Goal: Task Accomplishment & Management: Manage account settings

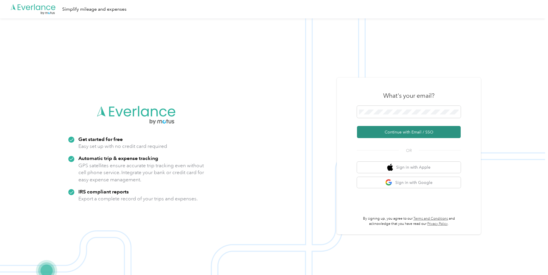
click at [399, 134] on button "Continue with Email / SSO" at bounding box center [409, 132] width 104 height 12
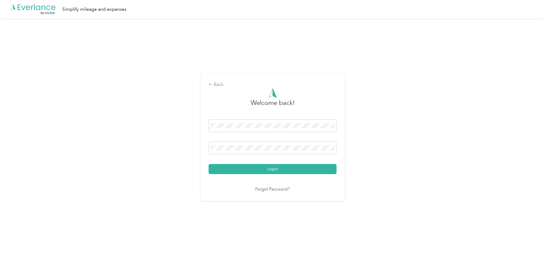
click at [281, 167] on button "Login" at bounding box center [273, 169] width 128 height 10
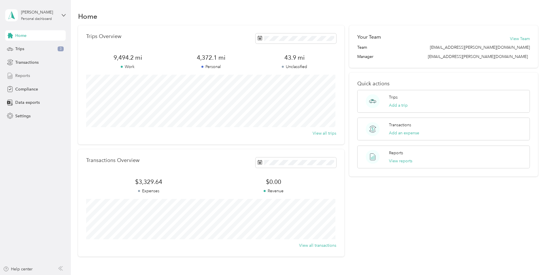
click at [27, 76] on span "Reports" at bounding box center [22, 76] width 15 height 6
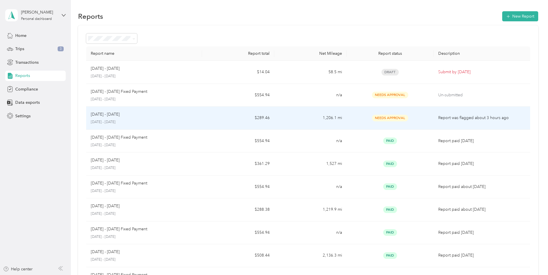
click at [349, 119] on td "Needs Approval" at bounding box center [390, 118] width 87 height 23
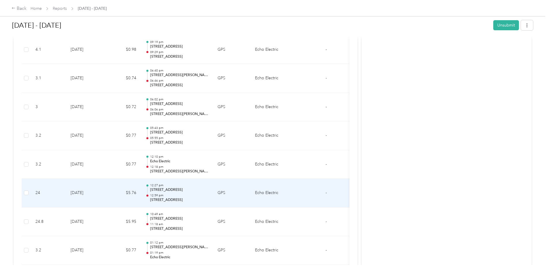
scroll to position [750, 0]
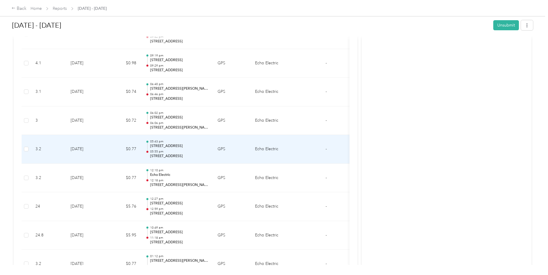
click at [189, 143] on p "05:43 pm" at bounding box center [179, 142] width 58 height 4
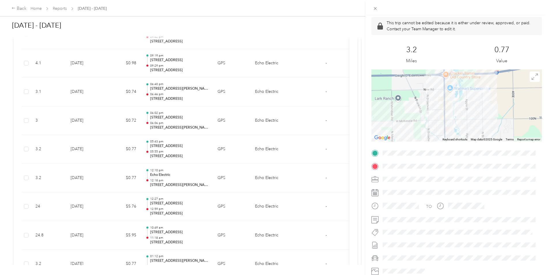
scroll to position [29, 0]
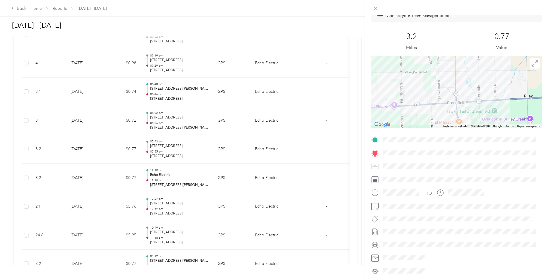
click at [21, 5] on div "Trip details This trip cannot be edited because it is either under review, appr…" at bounding box center [274, 137] width 548 height 275
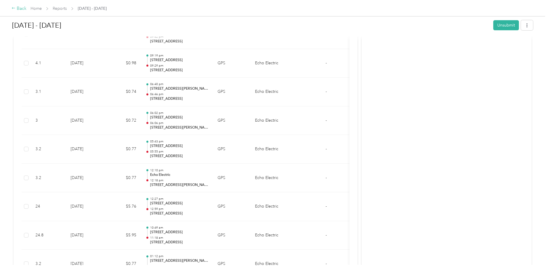
click at [23, 11] on div "Back" at bounding box center [19, 8] width 15 height 7
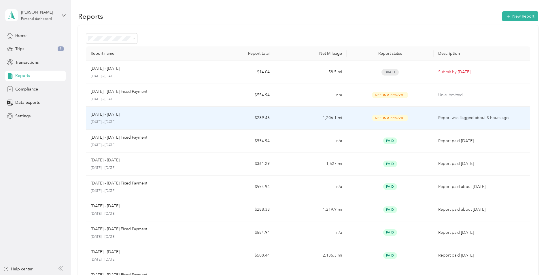
click at [253, 112] on td "$289.46" at bounding box center [238, 118] width 72 height 23
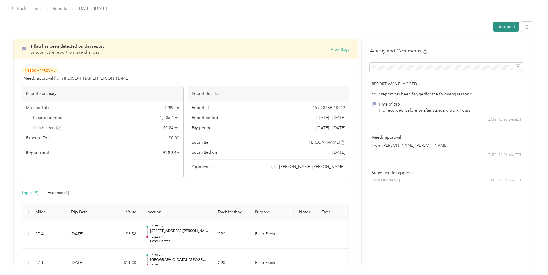
click at [513, 27] on button "Unsubmit" at bounding box center [507, 27] width 26 height 10
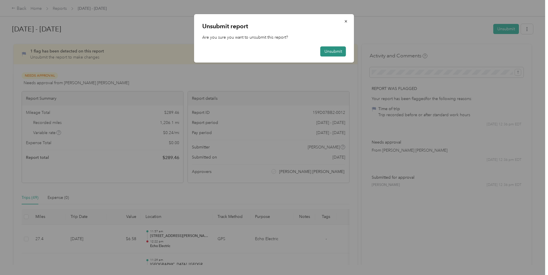
click at [328, 50] on button "Unsubmit" at bounding box center [334, 51] width 26 height 10
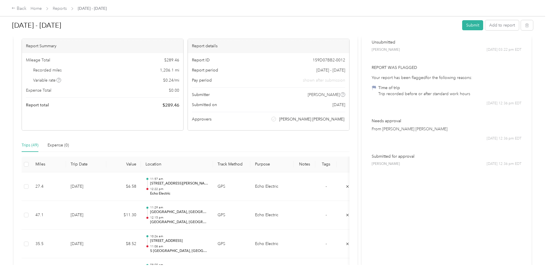
scroll to position [115, 0]
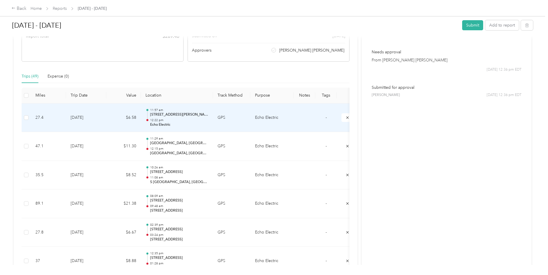
click at [207, 126] on p "Echo Electric" at bounding box center [179, 124] width 58 height 5
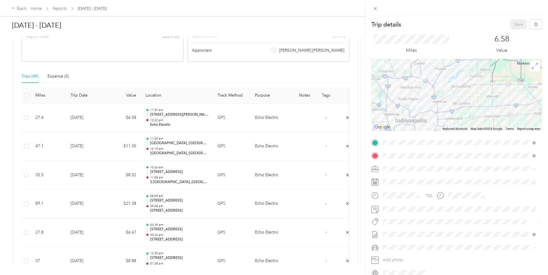
click at [180, 145] on div "Trip details Save This trip cannot be edited because it is either under review,…" at bounding box center [274, 137] width 548 height 275
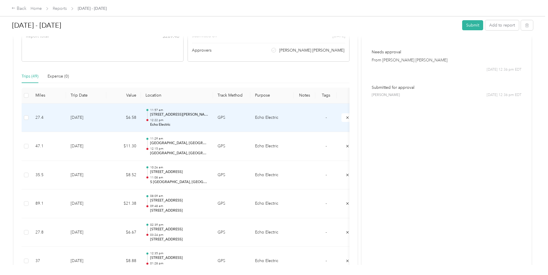
click at [180, 129] on td "11:57 am [STREET_ADDRESS][PERSON_NAME] 12:22 pm Echo Electric" at bounding box center [177, 118] width 72 height 29
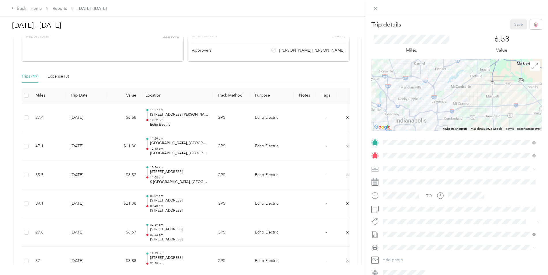
click at [490, 110] on img at bounding box center [491, 111] width 7 height 7
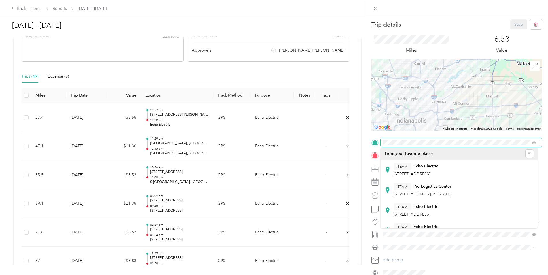
drag, startPoint x: 476, startPoint y: 139, endPoint x: 358, endPoint y: 142, distance: 117.4
click at [346, 143] on div "Trip details Save This trip cannot be edited because it is either under review,…" at bounding box center [274, 137] width 548 height 275
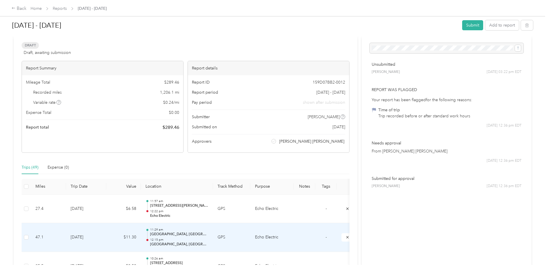
scroll to position [87, 0]
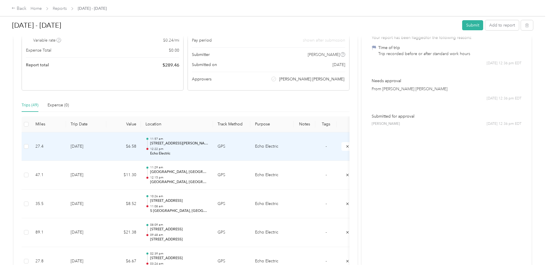
click at [178, 141] on p "[STREET_ADDRESS][PERSON_NAME]" at bounding box center [179, 143] width 58 height 5
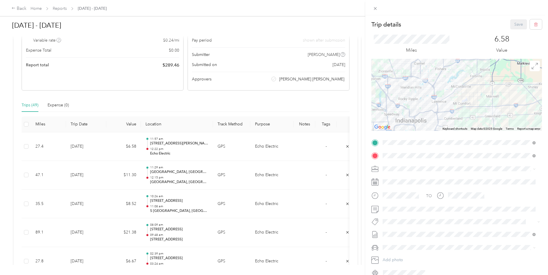
click at [347, 147] on div "Trip details Save This trip cannot be edited because it is either under review,…" at bounding box center [274, 137] width 548 height 275
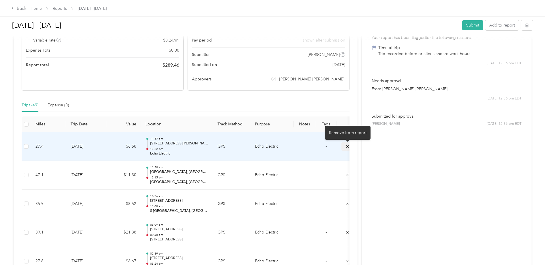
click at [348, 147] on icon "submit" at bounding box center [348, 146] width 4 height 4
click at [347, 173] on icon "submit" at bounding box center [348, 175] width 4 height 4
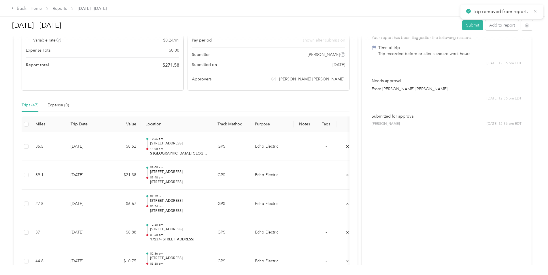
click at [537, 10] on icon at bounding box center [535, 11] width 5 height 5
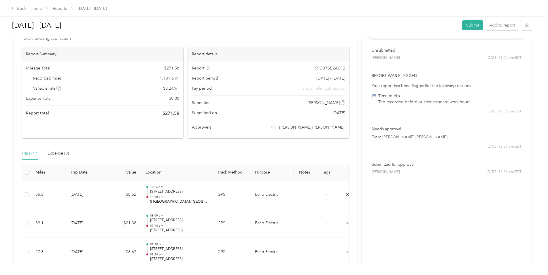
scroll to position [29, 0]
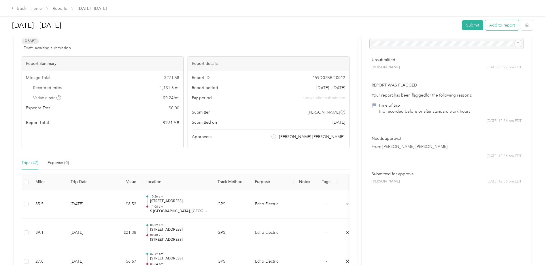
click at [508, 22] on button "Add to report" at bounding box center [503, 25] width 34 height 10
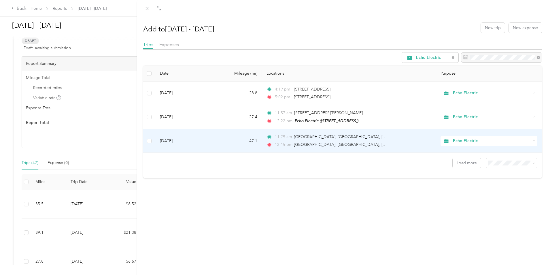
click at [250, 142] on td "47.1" at bounding box center [237, 141] width 50 height 24
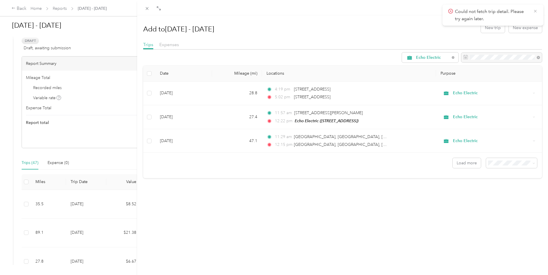
click at [537, 12] on icon at bounding box center [535, 11] width 3 height 3
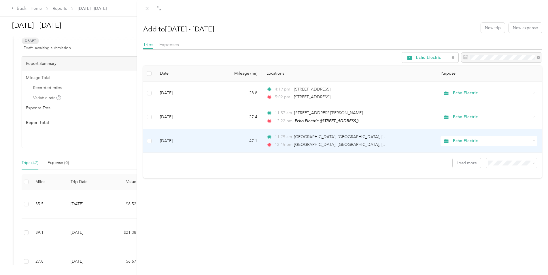
click at [464, 140] on span "Echo Electric" at bounding box center [492, 141] width 78 height 6
click at [378, 133] on td "11:29 am [GEOGRAPHIC_DATA], [GEOGRAPHIC_DATA], [GEOGRAPHIC_DATA][US_STATE] 12:1…" at bounding box center [349, 141] width 174 height 24
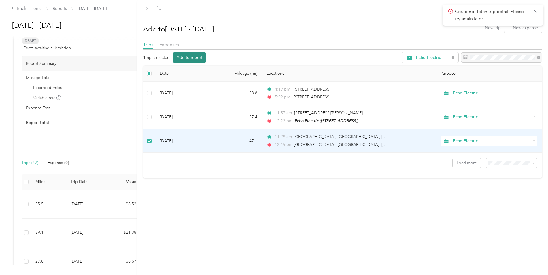
click at [189, 56] on button "Add to report" at bounding box center [190, 57] width 34 height 10
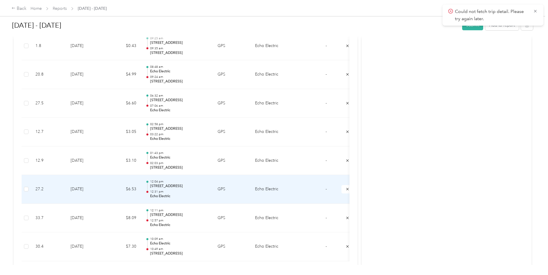
scroll to position [1321, 0]
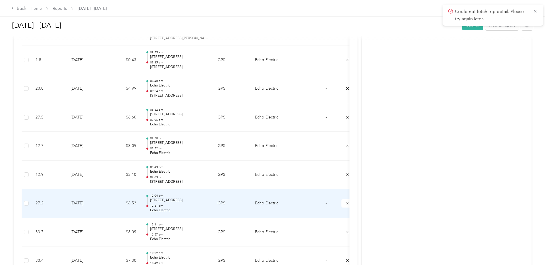
click at [192, 208] on p "12:31 pm" at bounding box center [179, 206] width 58 height 4
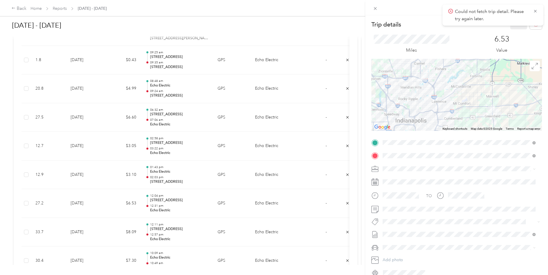
click at [227, 208] on div "Trip details Save This trip cannot be edited because it is either under review,…" at bounding box center [274, 137] width 548 height 275
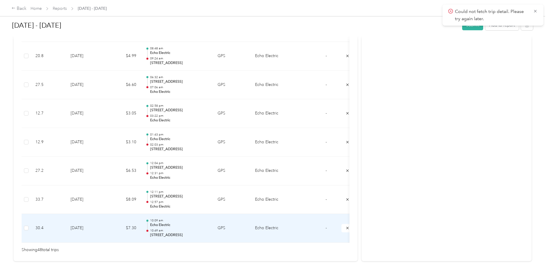
scroll to position [1378, 0]
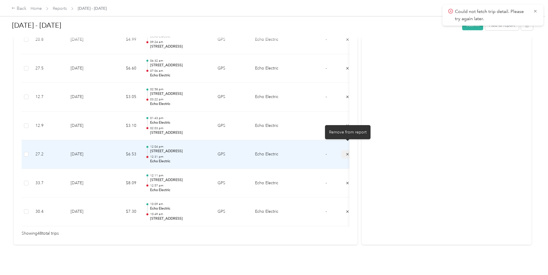
click at [346, 152] on icon "submit" at bounding box center [348, 154] width 4 height 4
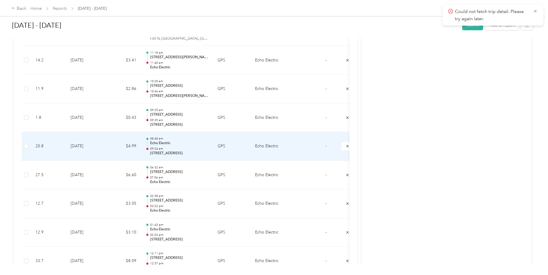
scroll to position [1234, 0]
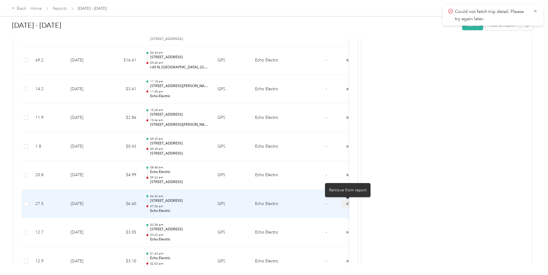
click at [345, 204] on button "submit" at bounding box center [348, 204] width 12 height 8
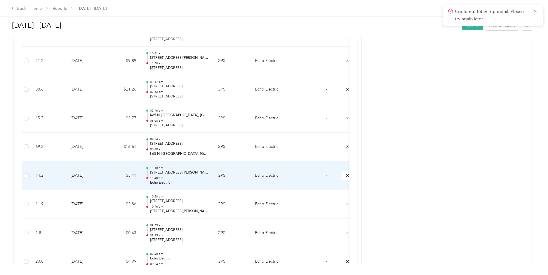
scroll to position [1119, 0]
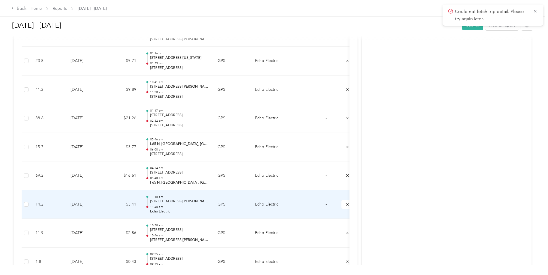
click at [178, 198] on p "11:18 am" at bounding box center [179, 197] width 58 height 4
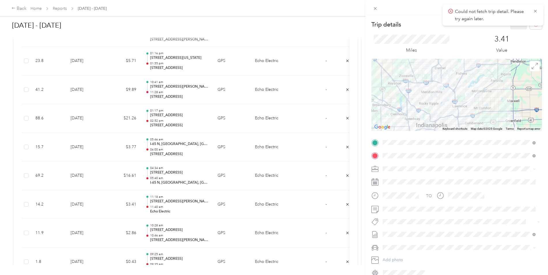
click at [199, 187] on div "Trip details Save This trip cannot be edited because it is either under review,…" at bounding box center [274, 137] width 548 height 275
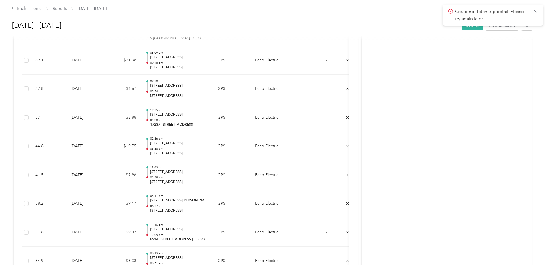
scroll to position [225, 0]
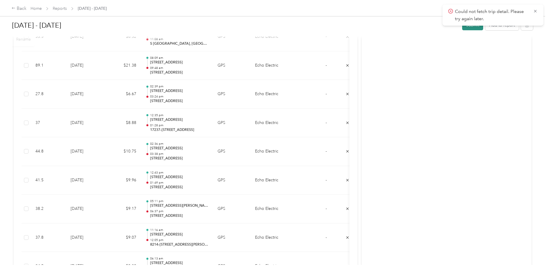
click at [478, 28] on button "Submit" at bounding box center [473, 25] width 21 height 10
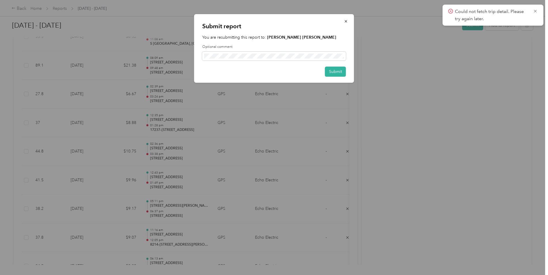
click at [238, 49] on label "Optional comment" at bounding box center [274, 46] width 144 height 5
click at [241, 60] on span at bounding box center [274, 56] width 144 height 9
click at [337, 75] on button "Submit" at bounding box center [335, 72] width 21 height 10
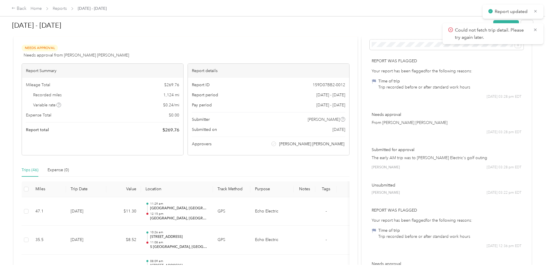
scroll to position [0, 0]
